Goal: Transaction & Acquisition: Purchase product/service

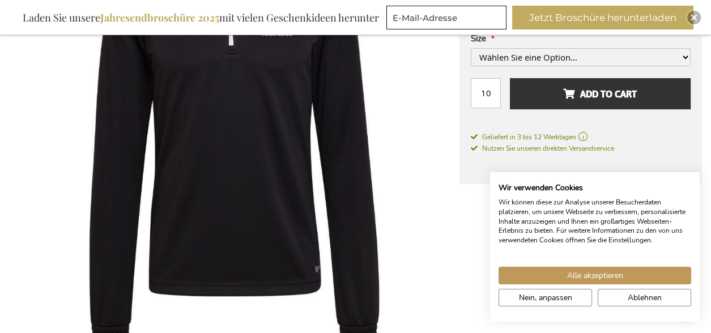
scroll to position [215, 0]
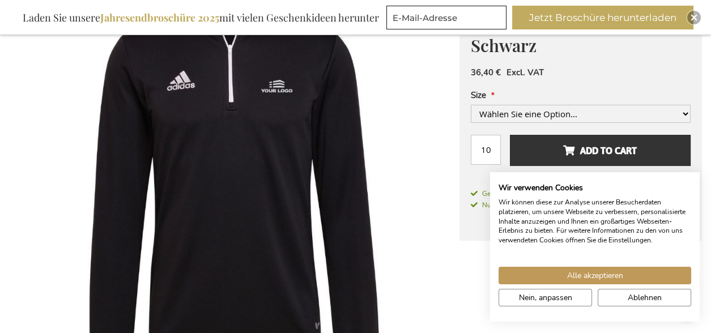
drag, startPoint x: 529, startPoint y: 74, endPoint x: 453, endPoint y: 101, distance: 79.9
click at [528, 74] on span "Excl. VAT" at bounding box center [524, 72] width 37 height 11
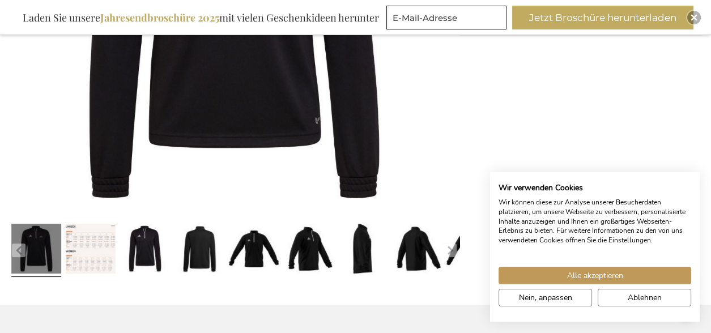
scroll to position [499, 0]
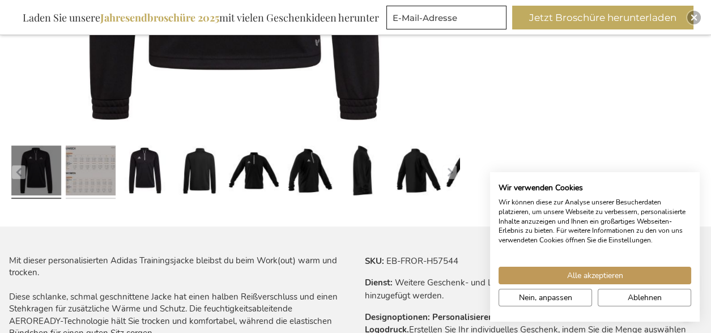
click at [96, 182] on link at bounding box center [91, 173] width 50 height 62
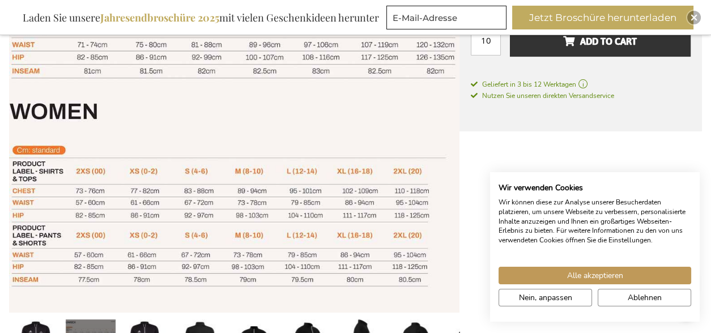
scroll to position [453, 0]
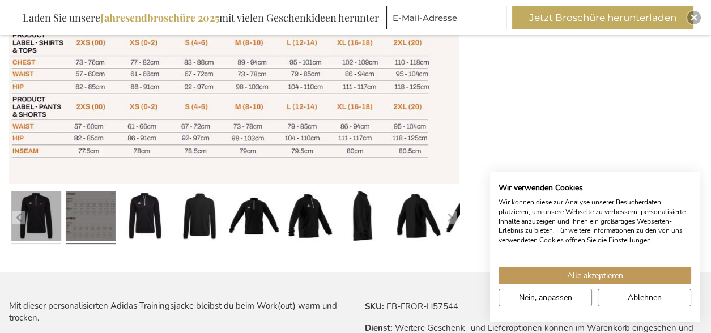
click at [26, 216] on link at bounding box center [36, 218] width 50 height 62
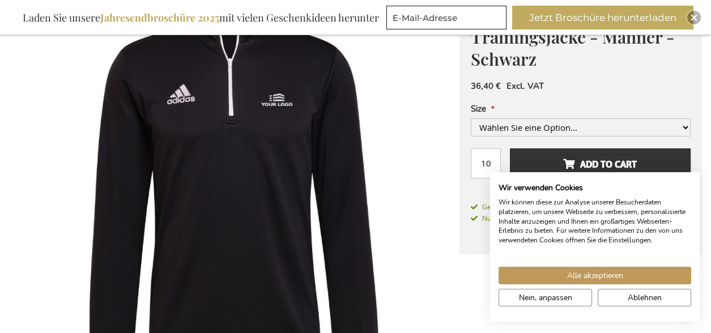
scroll to position [227, 0]
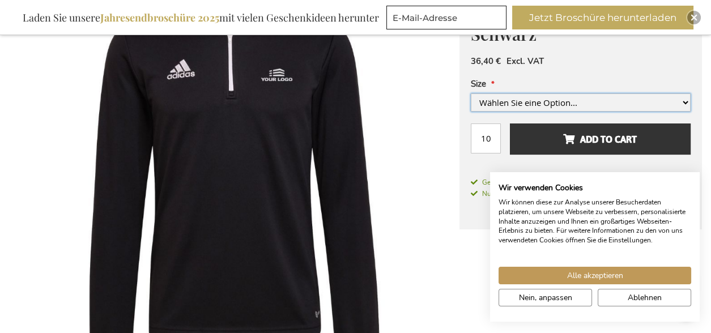
click at [555, 101] on select "Wählen Sie eine Option... Extra Extra Extra Large Extra Extra Large Extra groß …" at bounding box center [581, 102] width 220 height 18
select select "966"
click at [471, 112] on select "Wählen Sie eine Option... Extra Extra Extra Large Extra Extra Large Extra groß …" at bounding box center [581, 102] width 220 height 18
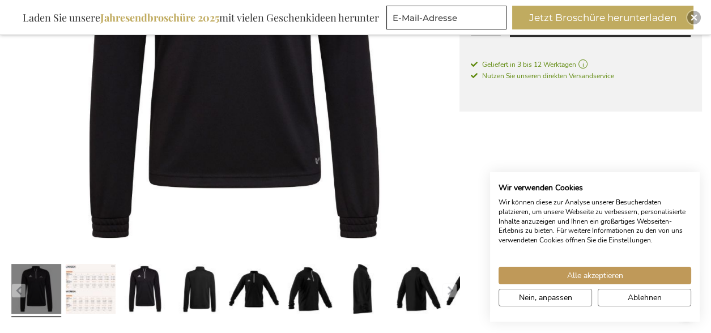
scroll to position [397, 0]
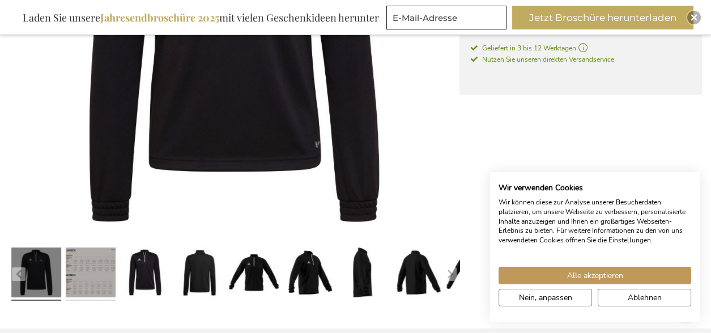
click at [90, 261] on link at bounding box center [91, 275] width 50 height 62
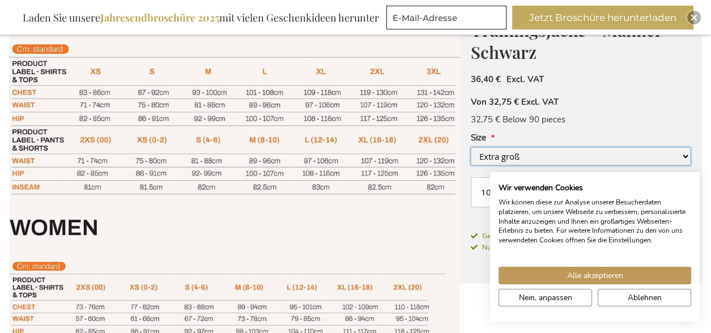
scroll to position [227, 0]
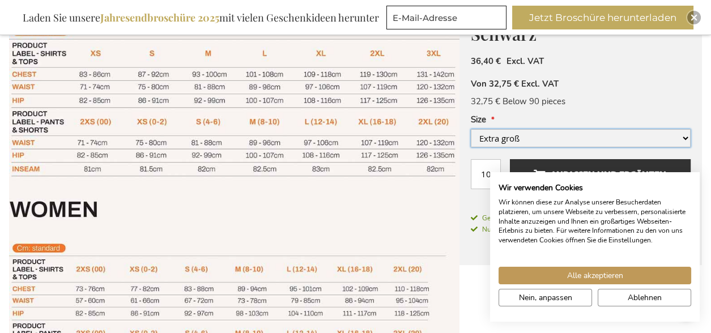
click at [518, 139] on select "Wählen Sie eine Option... Extra Extra Extra Large Extra Extra Large Extra groß …" at bounding box center [581, 138] width 220 height 18
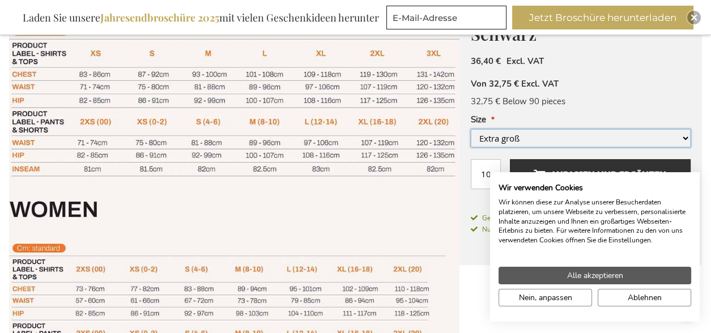
click at [471, 129] on select "Wählen Sie eine Option... Extra Extra Extra Large Extra Extra Large Extra groß …" at bounding box center [581, 138] width 220 height 18
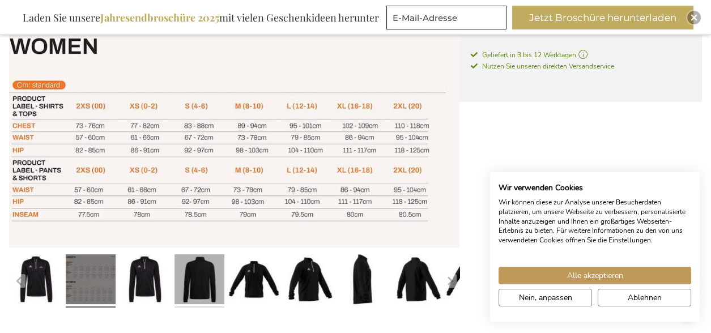
scroll to position [453, 0]
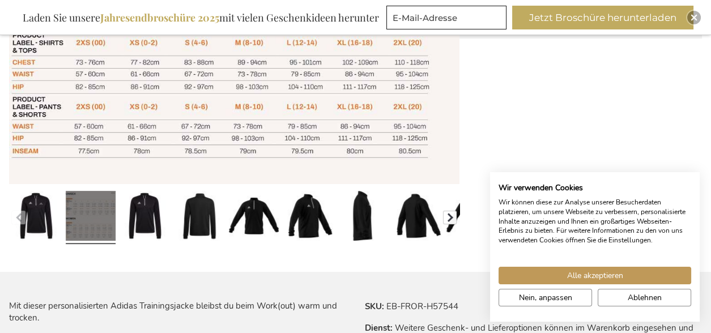
click at [446, 220] on button "button" at bounding box center [450, 218] width 14 height 14
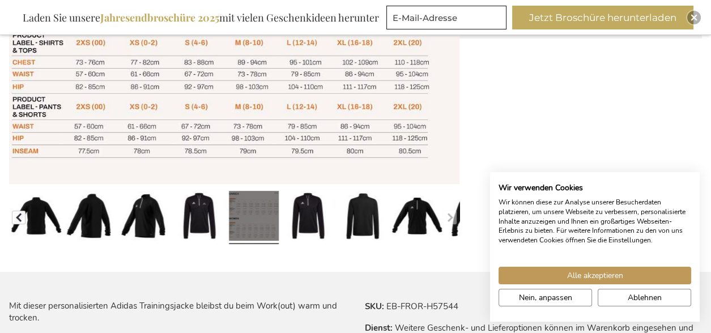
click at [21, 218] on button "button" at bounding box center [19, 218] width 14 height 14
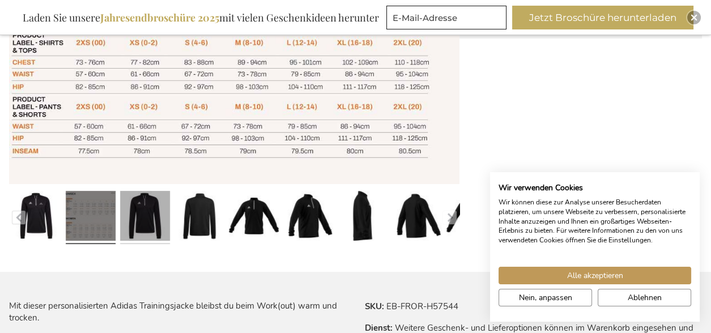
click at [146, 202] on link at bounding box center [145, 218] width 50 height 62
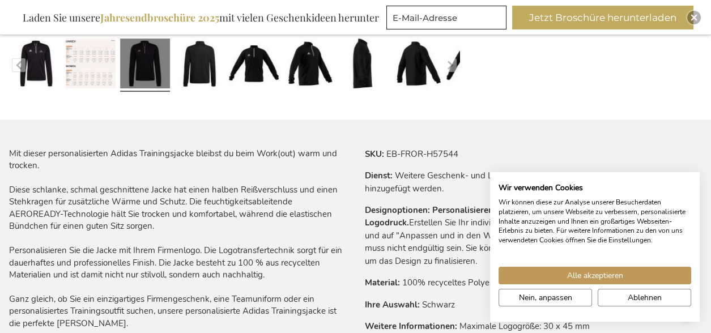
scroll to position [623, 0]
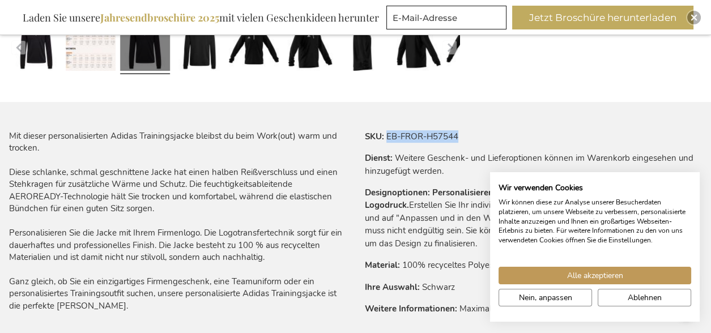
drag, startPoint x: 459, startPoint y: 136, endPoint x: 387, endPoint y: 140, distance: 72.1
click at [387, 140] on tr "SKU EB-FROR-H57544" at bounding box center [534, 136] width 338 height 12
copy td "EB-FROR-H57544"
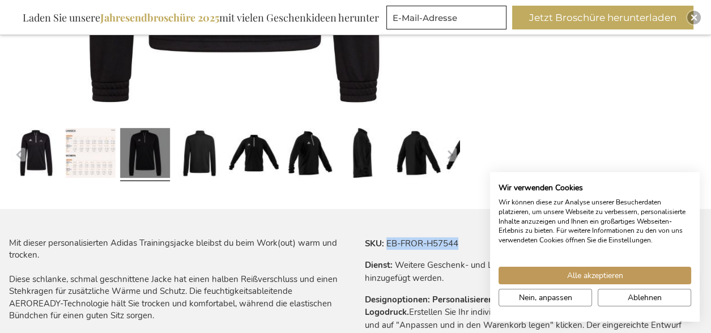
scroll to position [453, 0]
